Goal: Complete application form

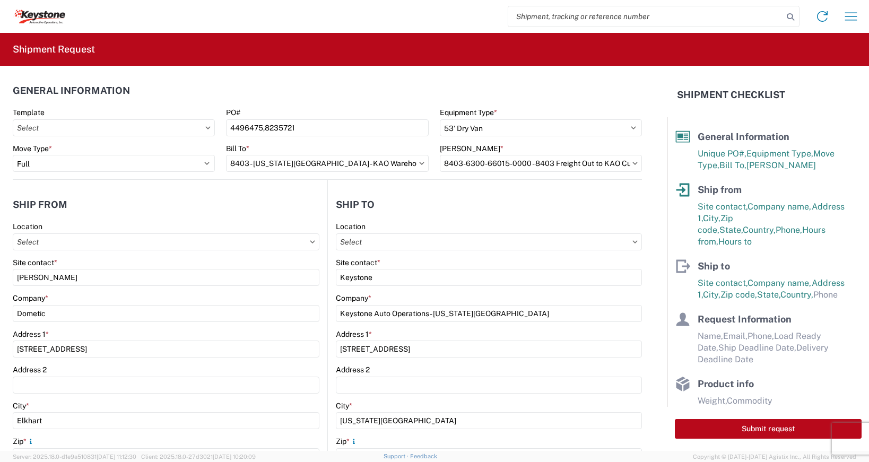
select select "STDV"
select select "FULL"
select select "IN"
select select "US"
select select "KS"
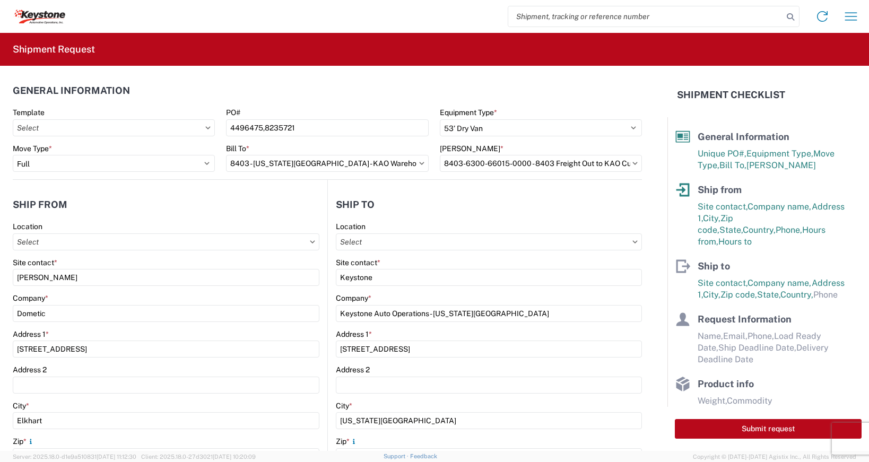
select select "US"
select select "LBS"
